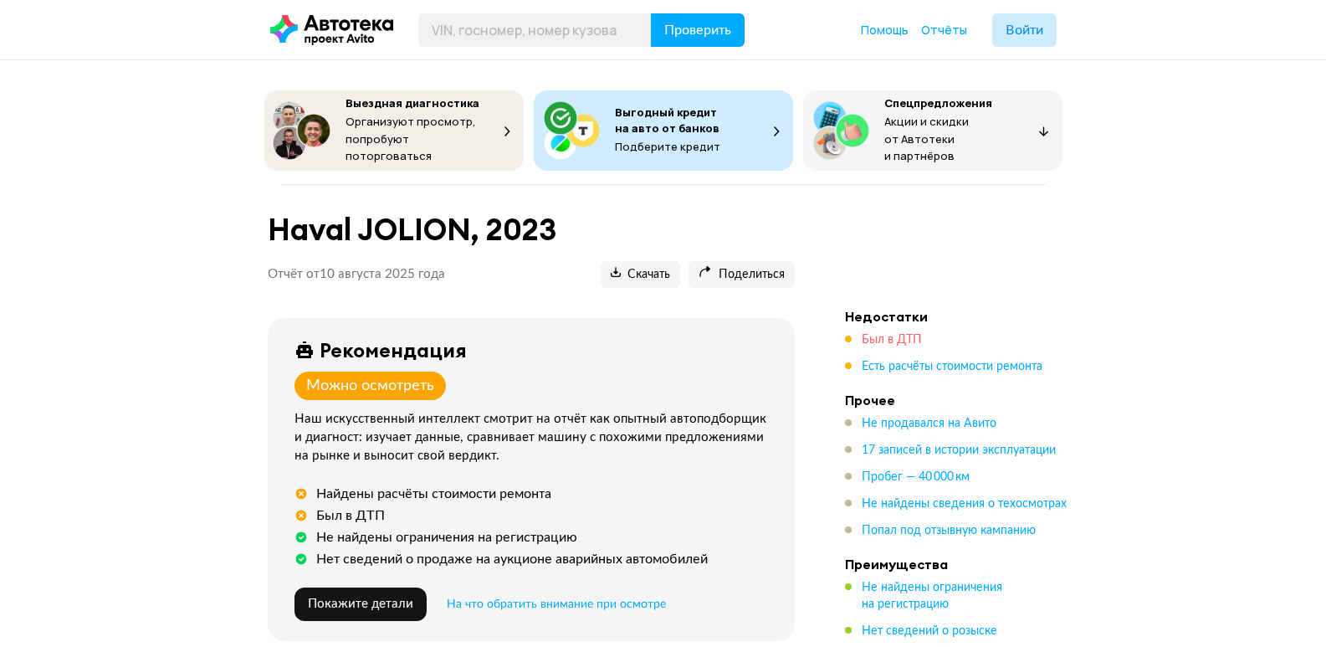
click at [866, 334] on span "Был в ДТП" at bounding box center [891, 340] width 60 height 12
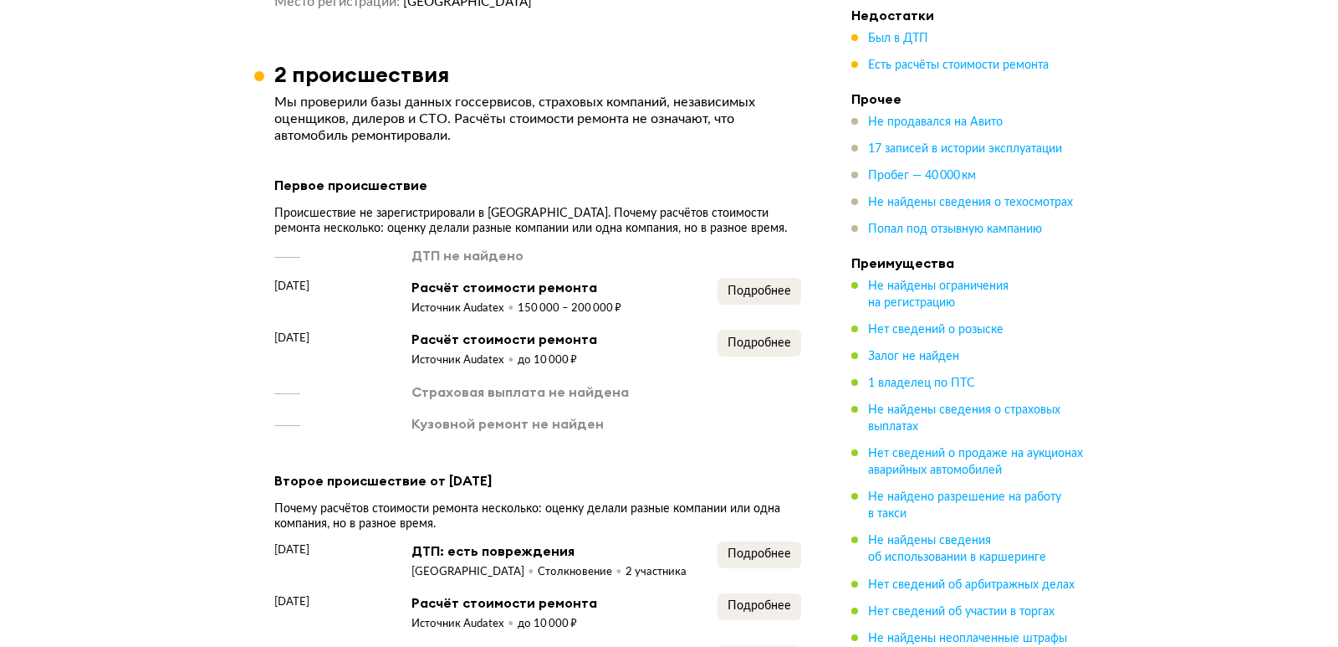
scroll to position [1781, 0]
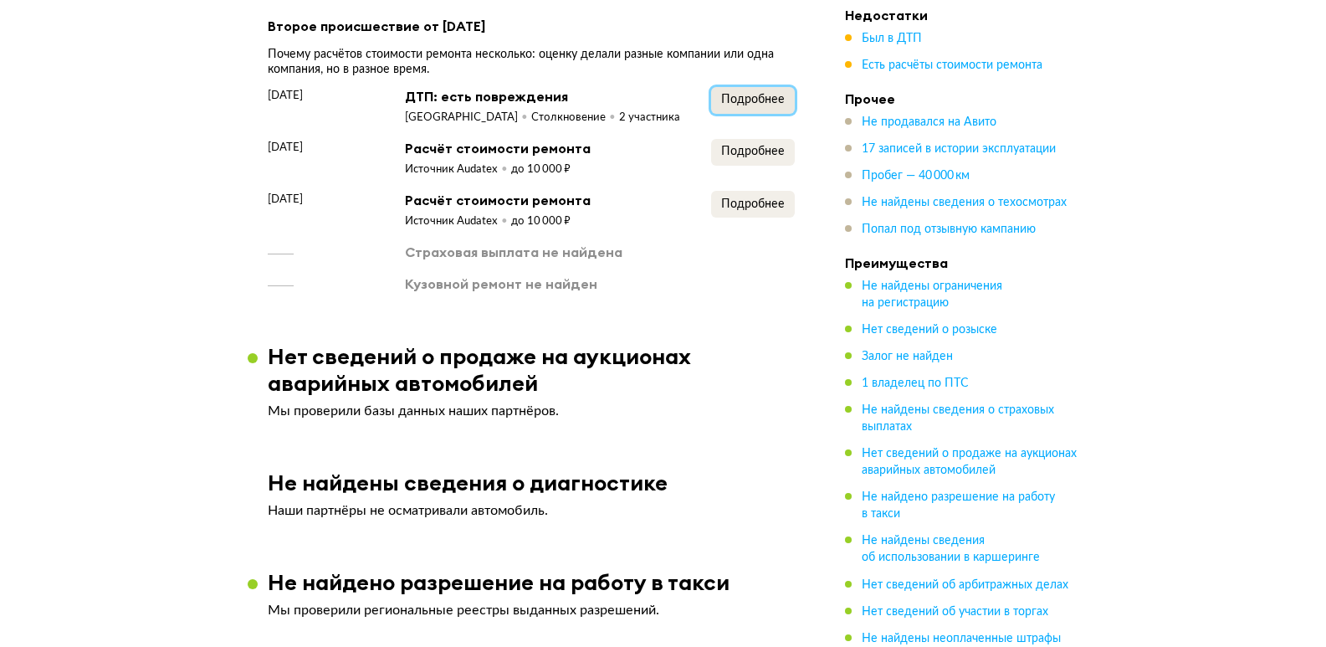
click at [731, 95] on span "Подробнее" at bounding box center [753, 100] width 64 height 12
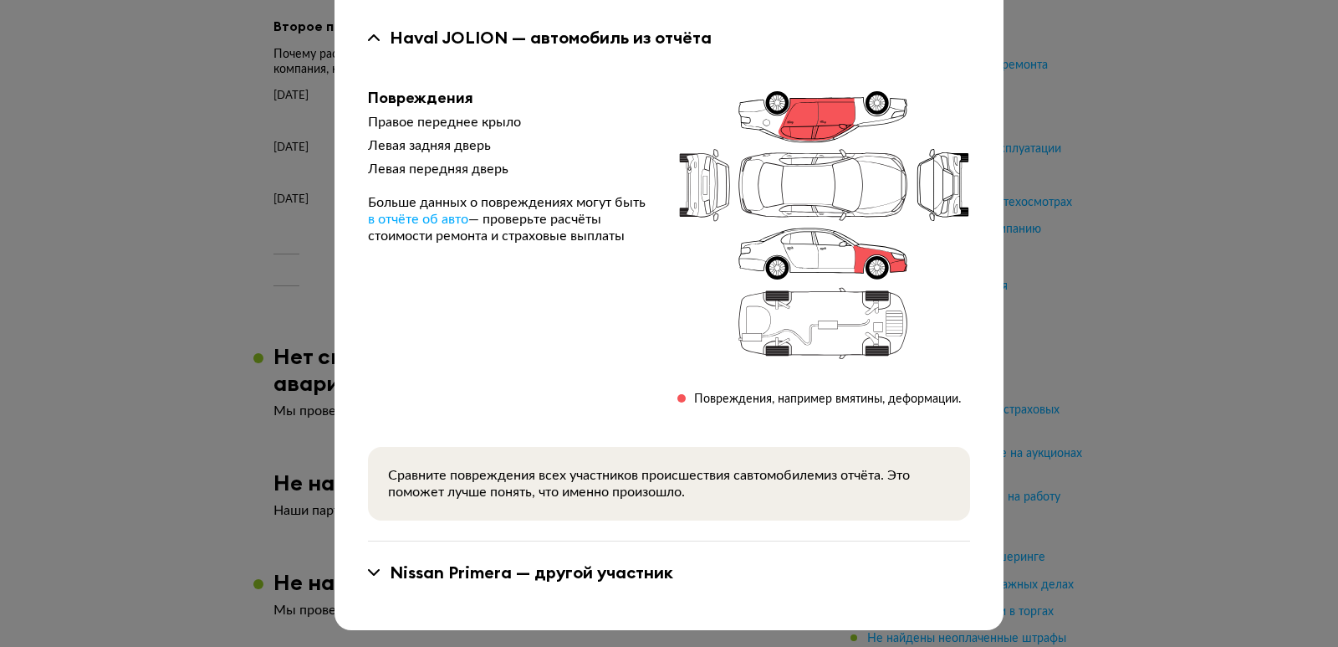
scroll to position [0, 0]
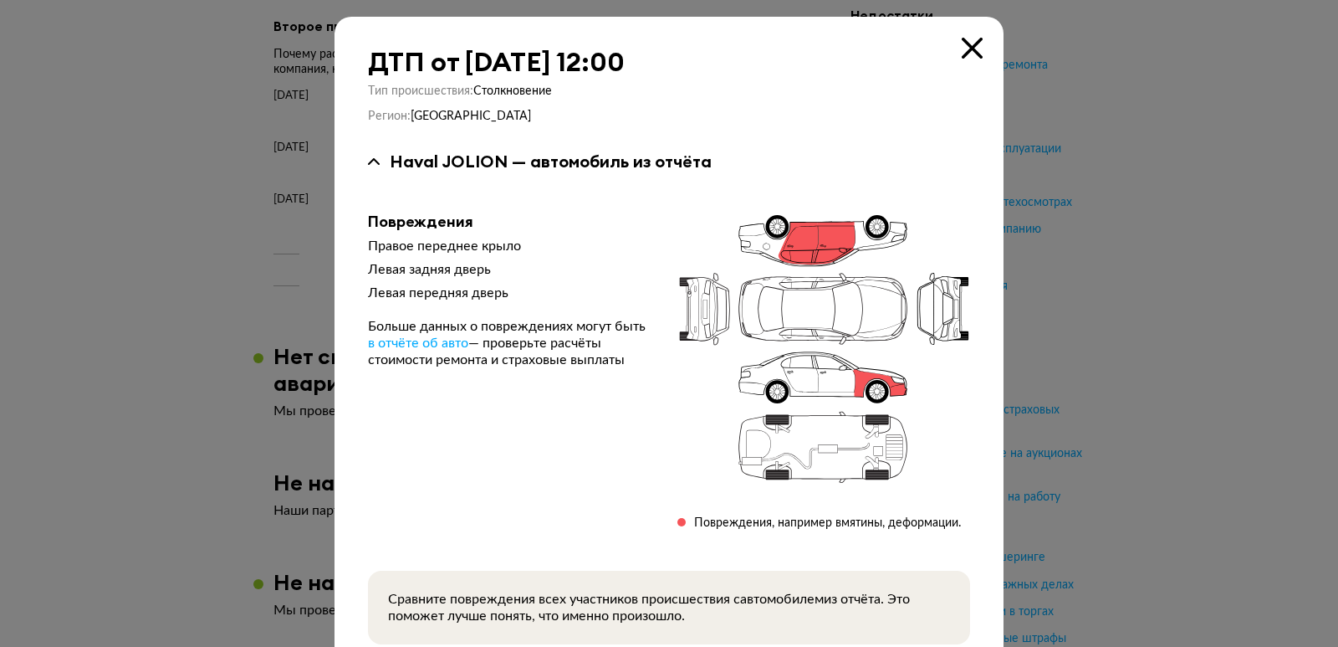
click at [964, 50] on icon at bounding box center [972, 48] width 21 height 21
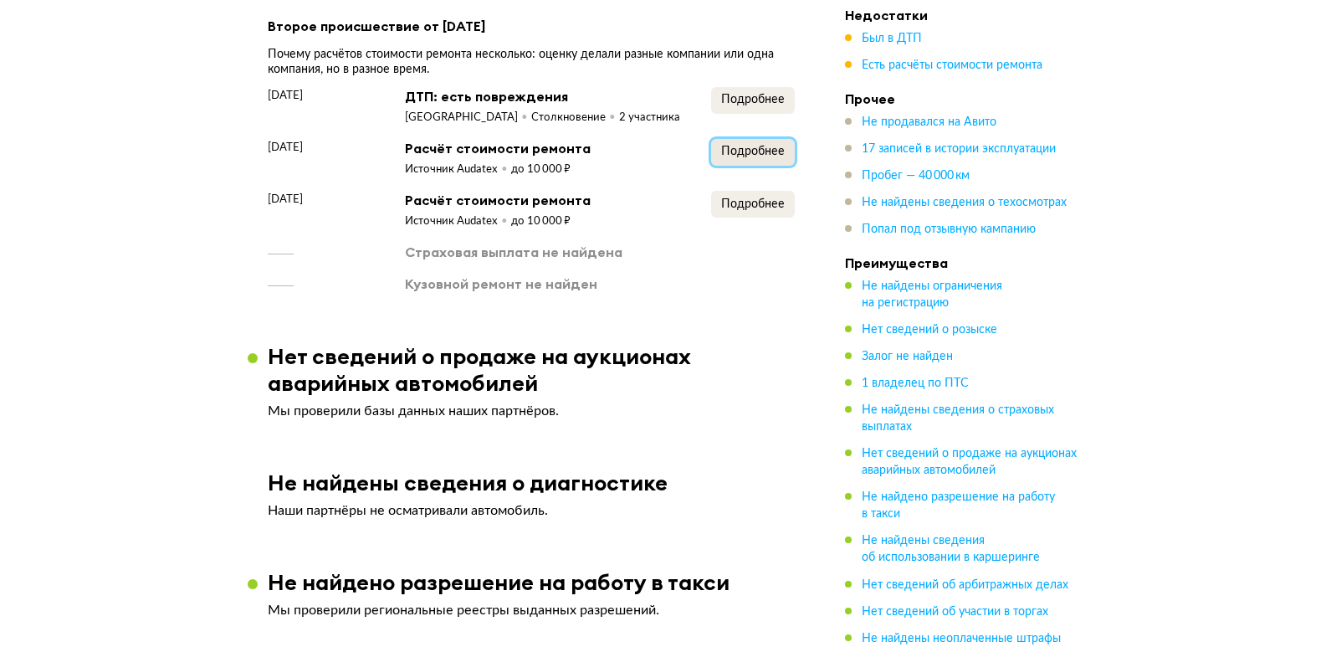
click at [736, 155] on span "Подробнее" at bounding box center [753, 152] width 64 height 12
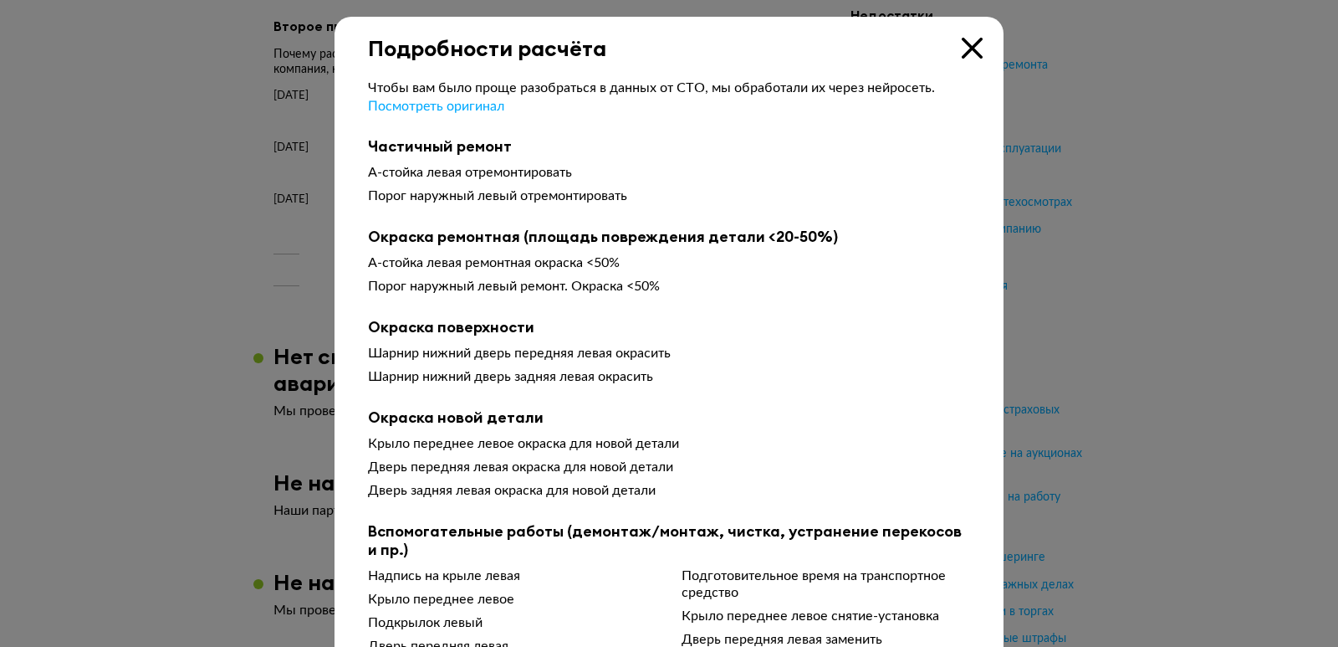
click at [962, 43] on icon at bounding box center [972, 48] width 21 height 21
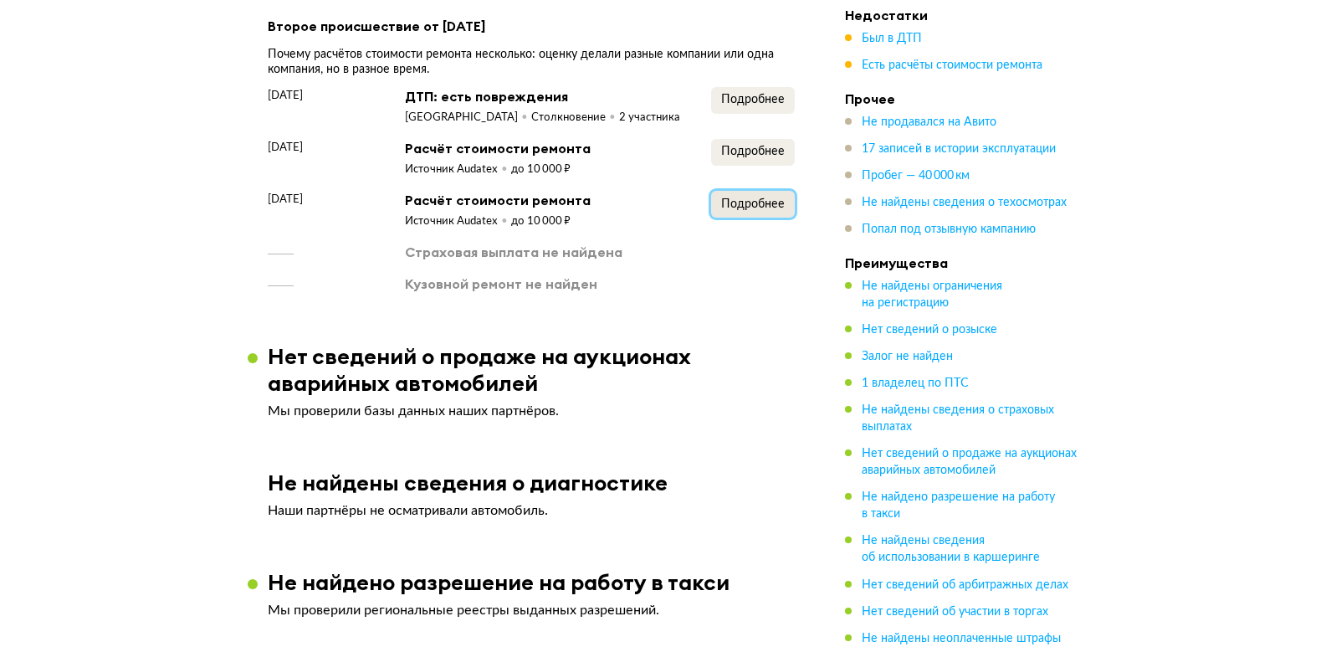
click at [742, 207] on span "Подробнее" at bounding box center [753, 204] width 64 height 12
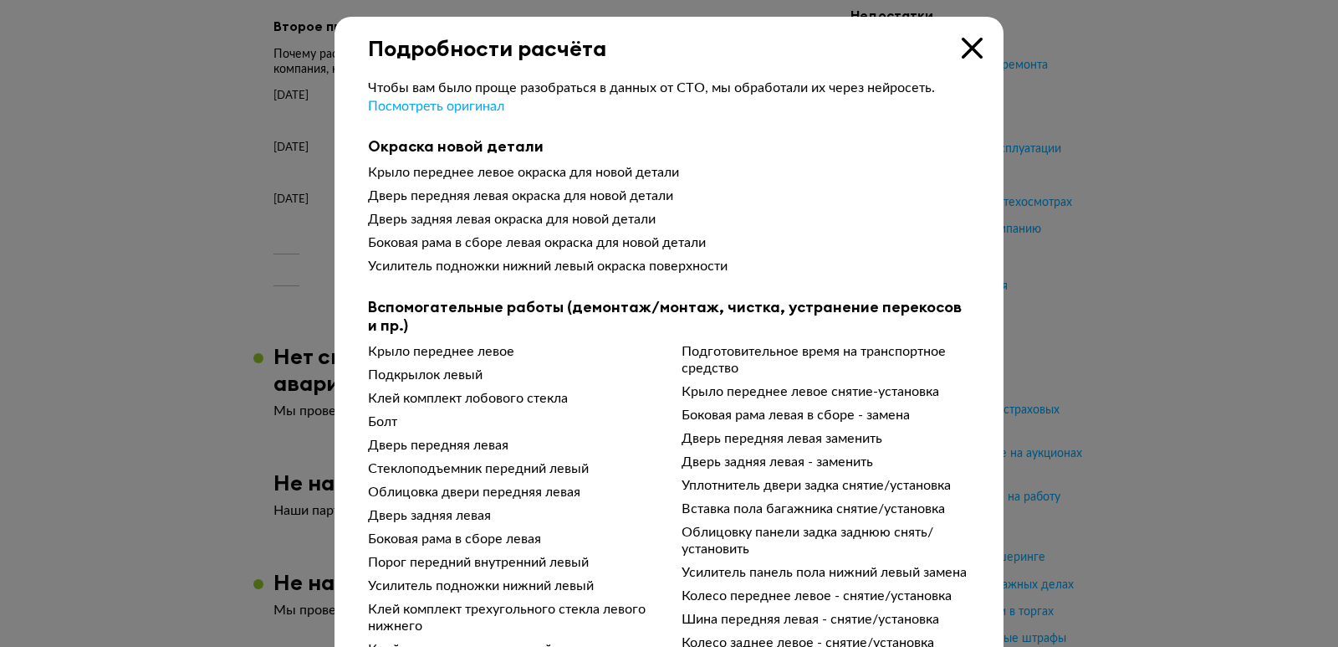
click at [954, 47] on div "Подробности расчёта" at bounding box center [669, 39] width 669 height 44
click at [964, 46] on icon at bounding box center [972, 48] width 21 height 21
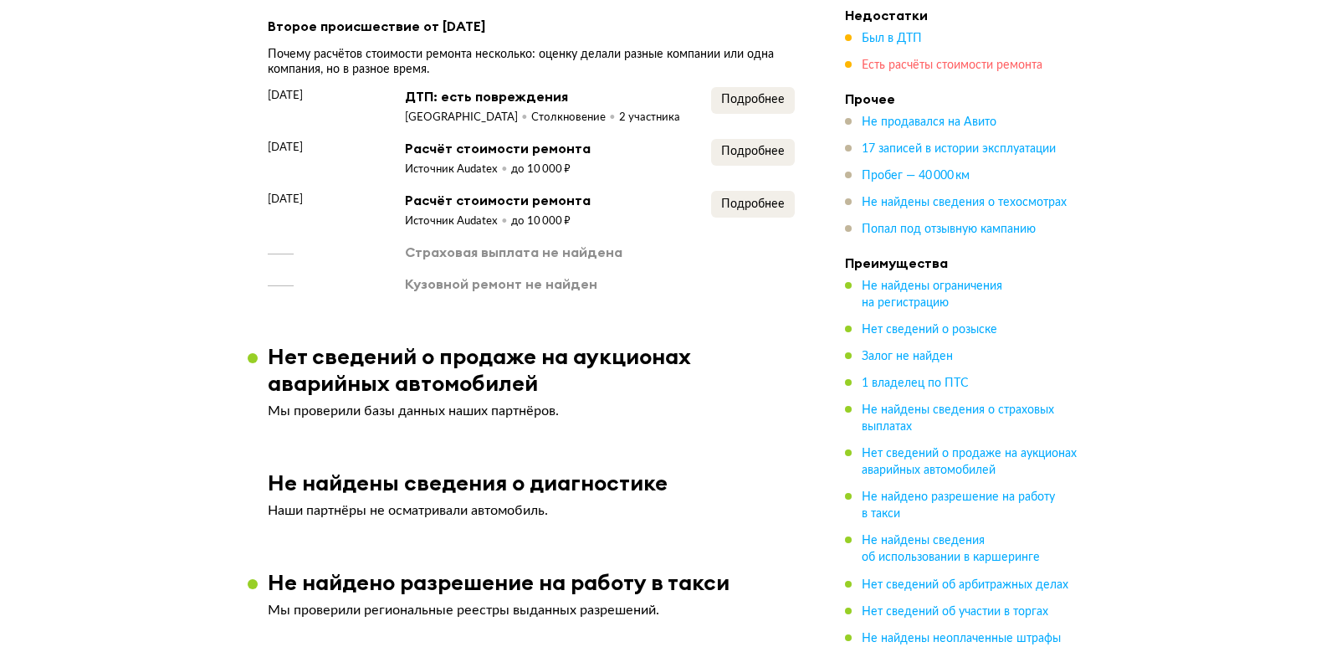
click at [911, 68] on span "Есть расчёты стоимости ремонта" at bounding box center [951, 65] width 181 height 12
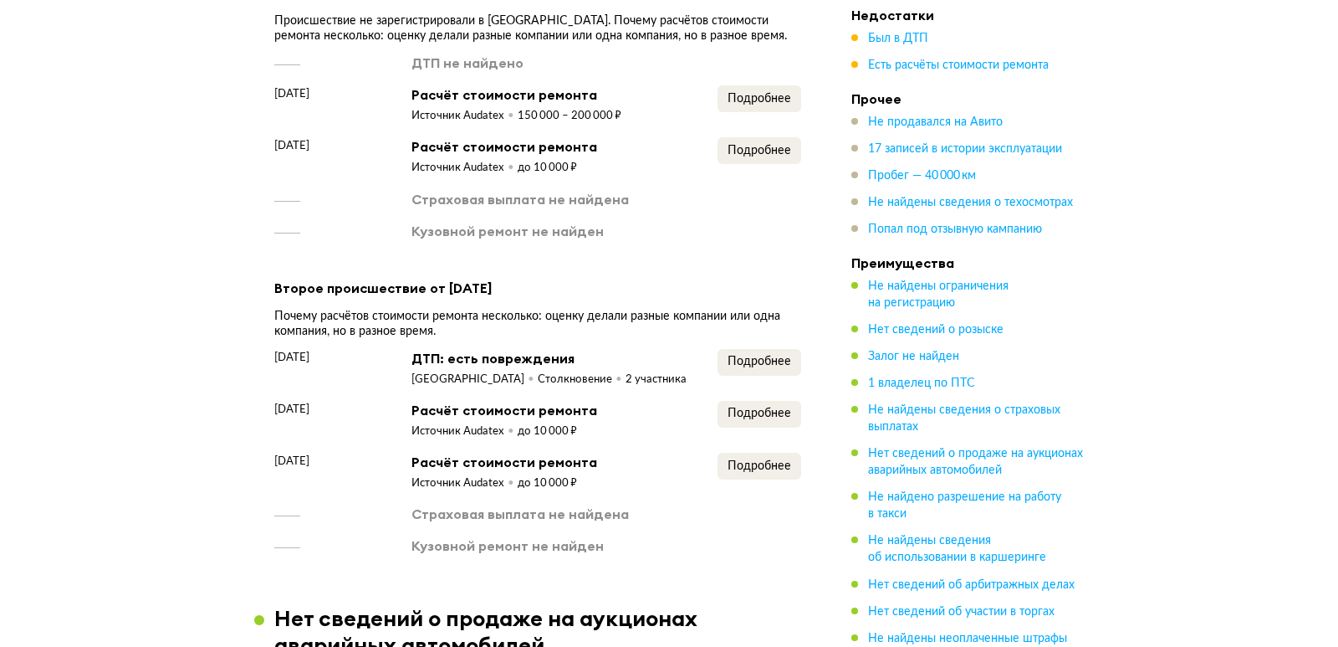
scroll to position [1514, 0]
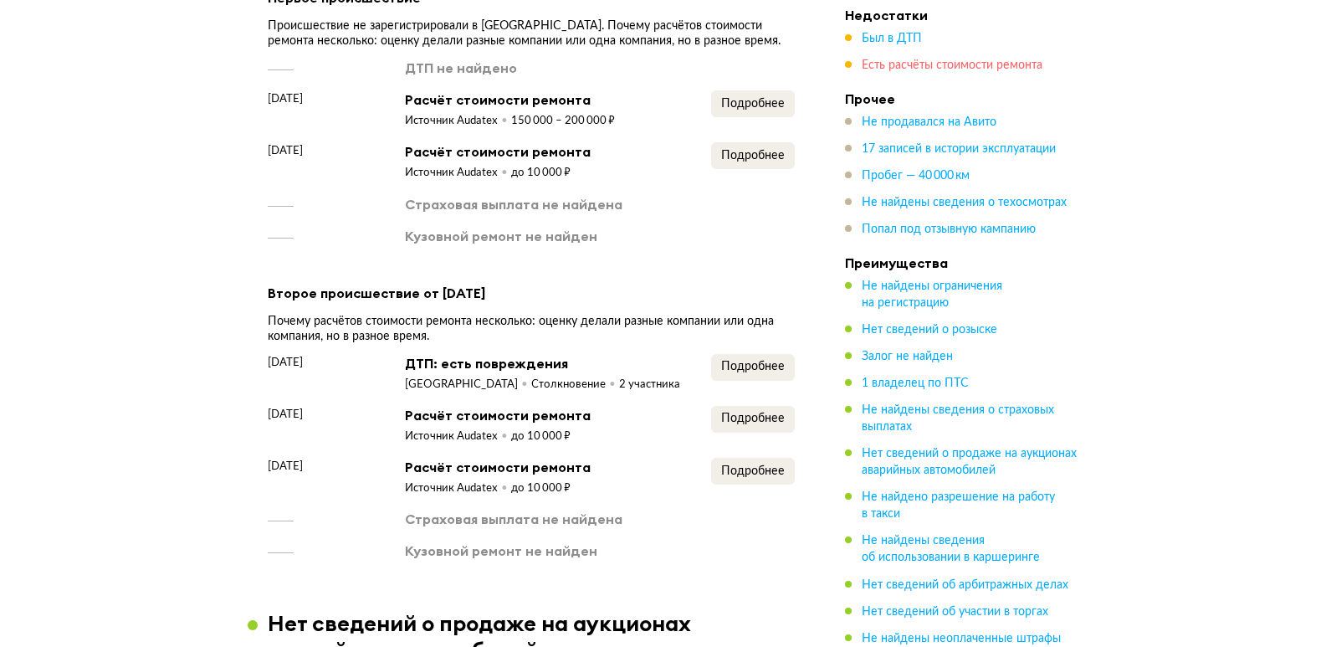
click at [879, 66] on span "Есть расчёты стоимости ремонта" at bounding box center [951, 65] width 181 height 12
click at [745, 98] on span "Подробнее" at bounding box center [753, 104] width 64 height 12
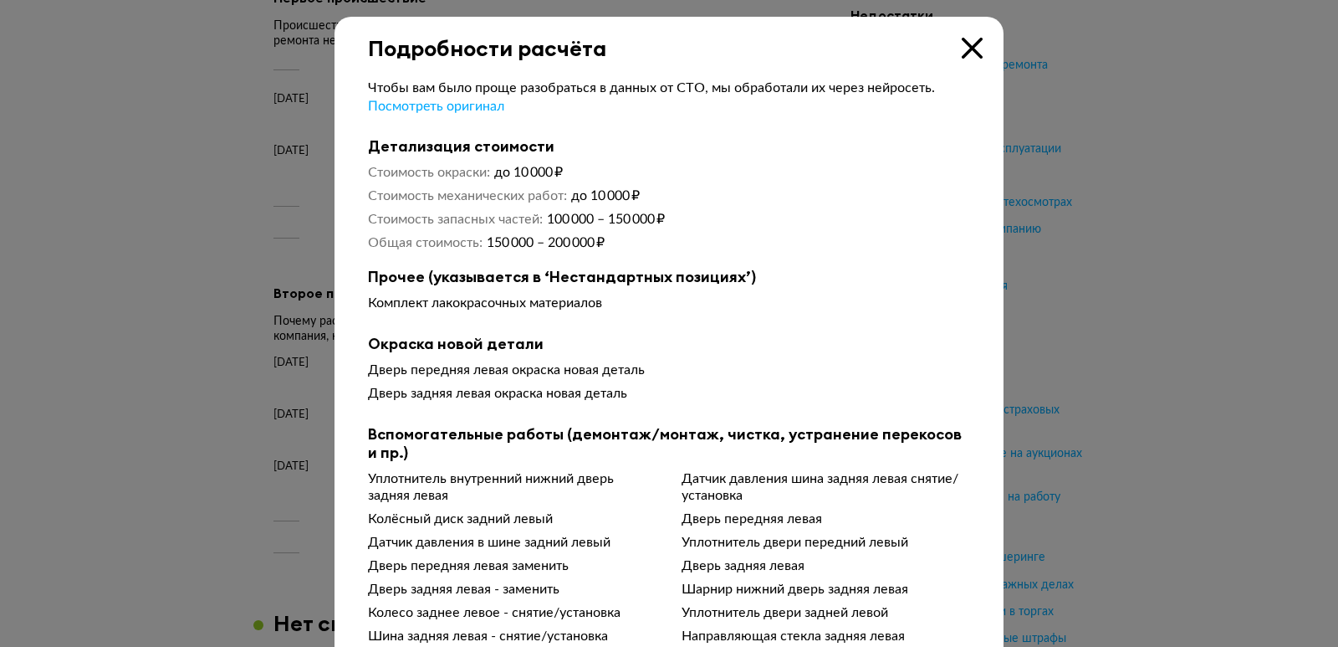
scroll to position [42, 0]
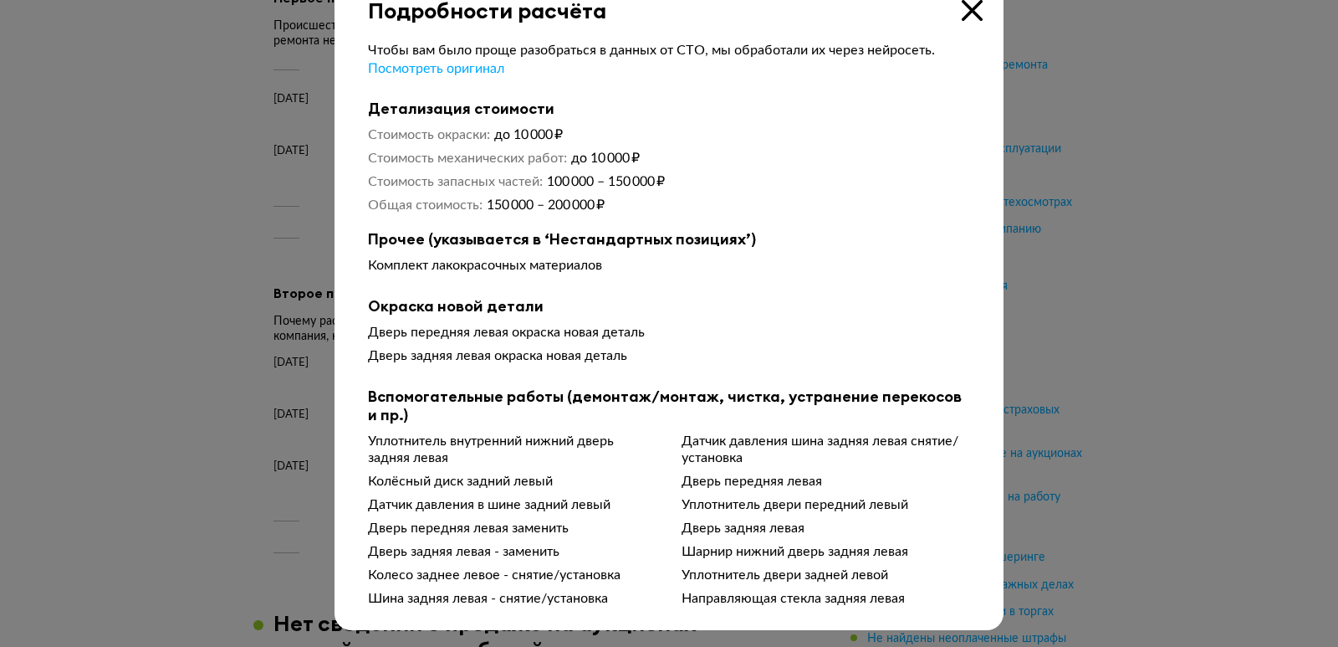
click at [969, 0] on icon at bounding box center [972, 10] width 21 height 21
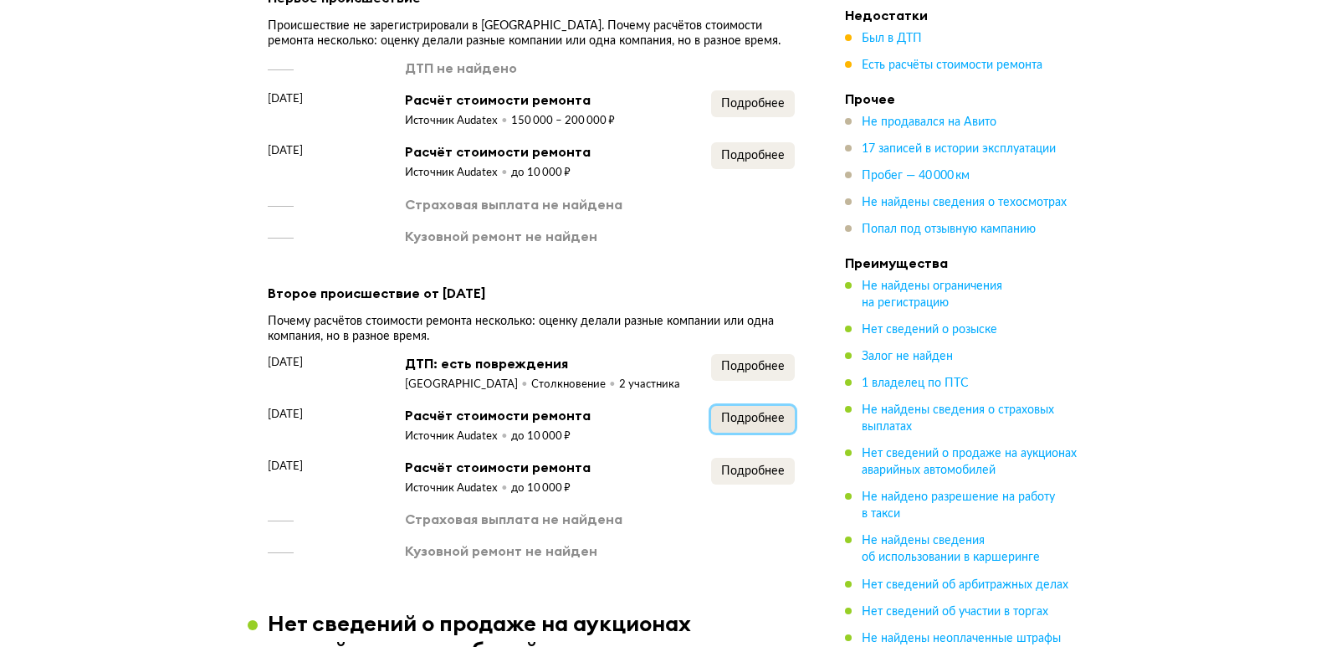
click at [732, 424] on span "Подробнее" at bounding box center [753, 418] width 64 height 12
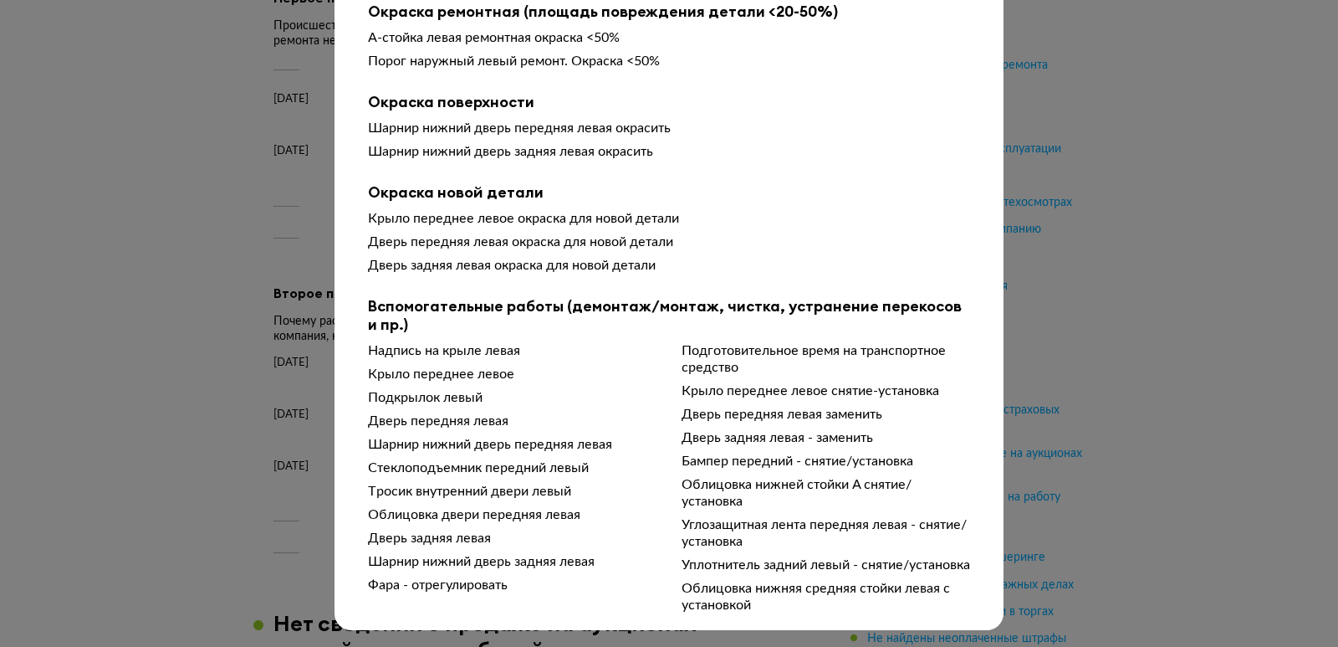
scroll to position [0, 0]
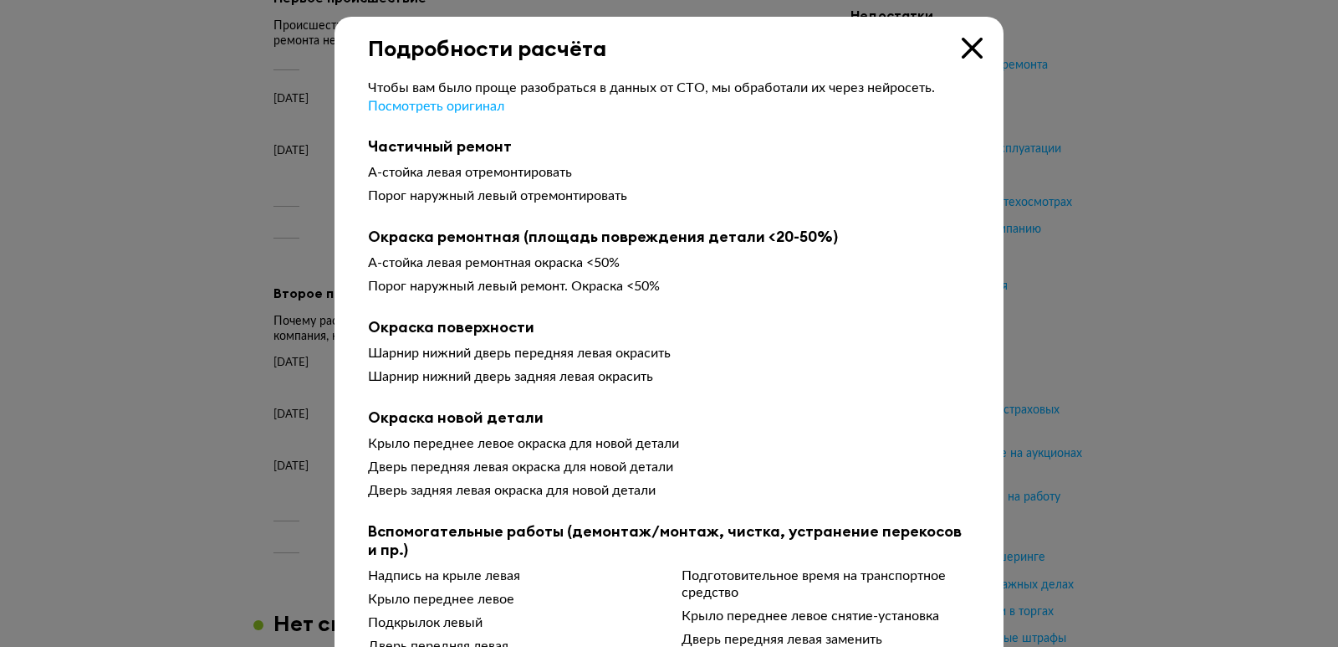
click at [968, 43] on icon at bounding box center [972, 48] width 21 height 21
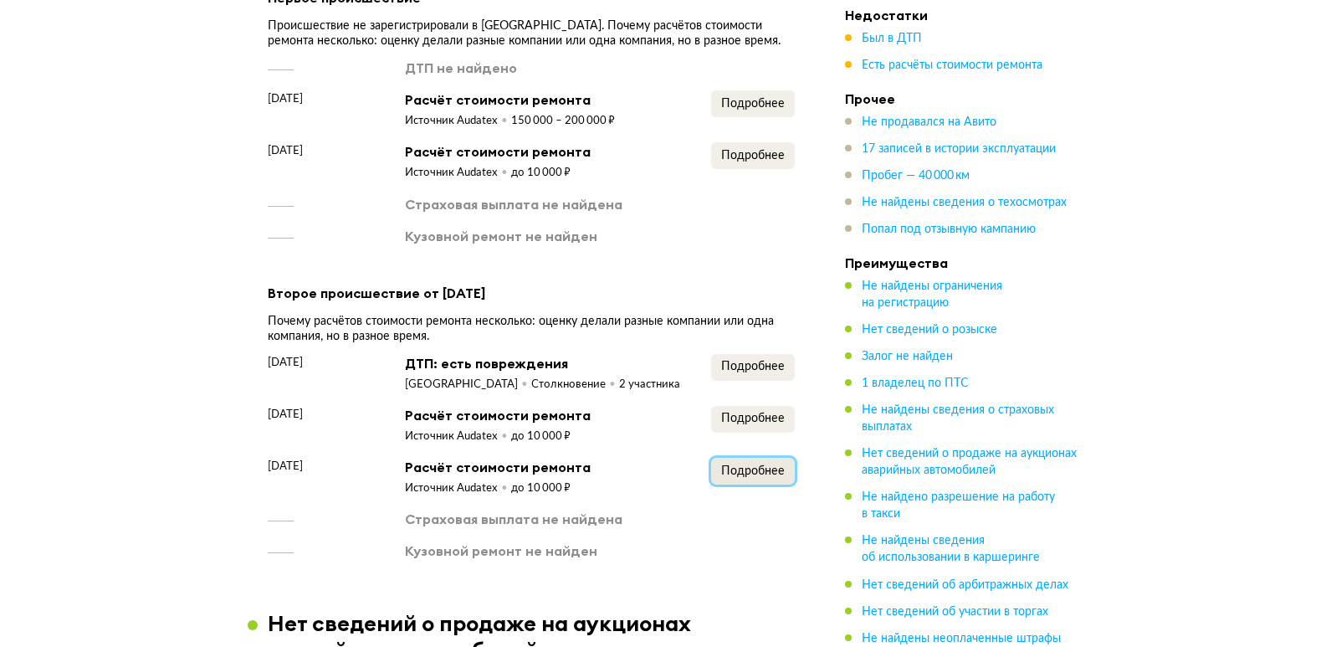
click at [745, 472] on span "Подробнее" at bounding box center [753, 471] width 64 height 12
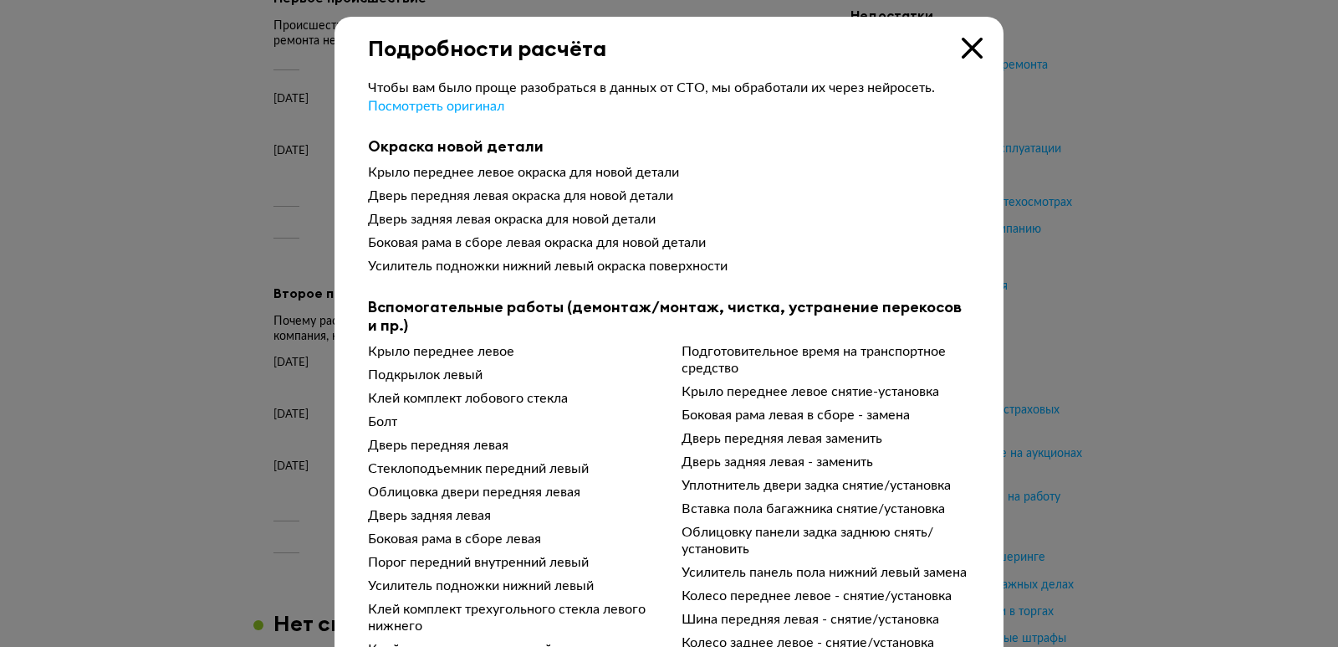
click at [963, 52] on icon at bounding box center [972, 48] width 21 height 21
